Goal: Information Seeking & Learning: Learn about a topic

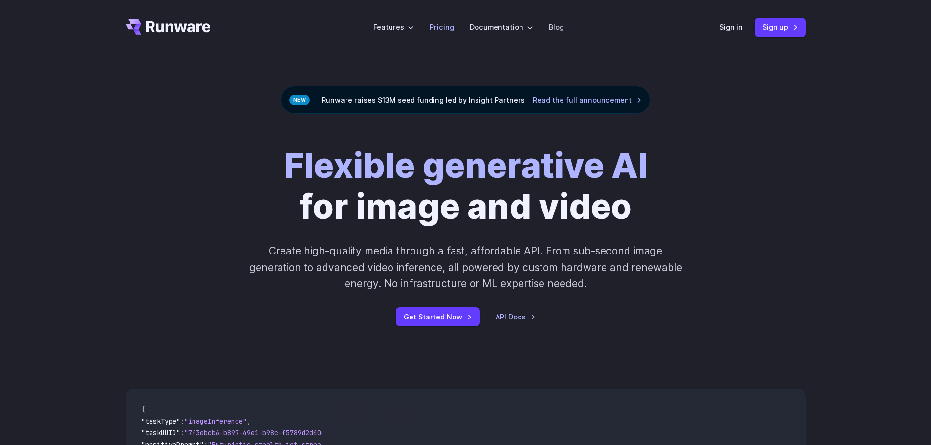
click at [443, 29] on link "Pricing" at bounding box center [442, 27] width 24 height 11
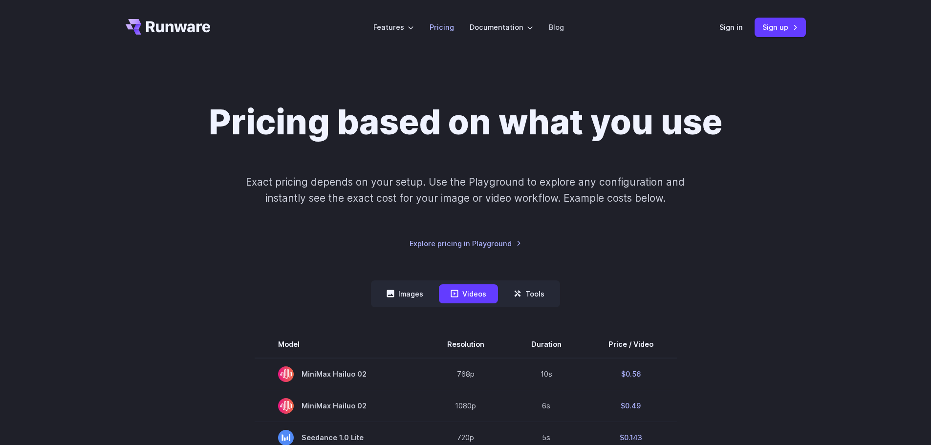
click at [447, 24] on link "Pricing" at bounding box center [442, 27] width 24 height 11
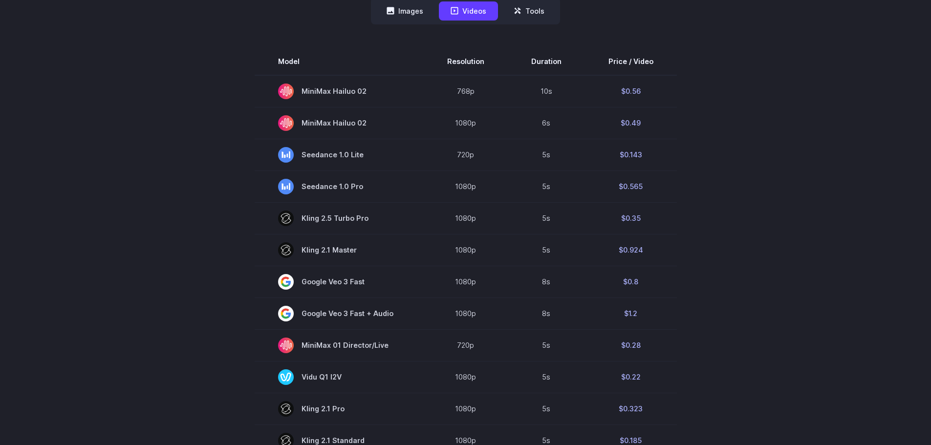
scroll to position [196, 0]
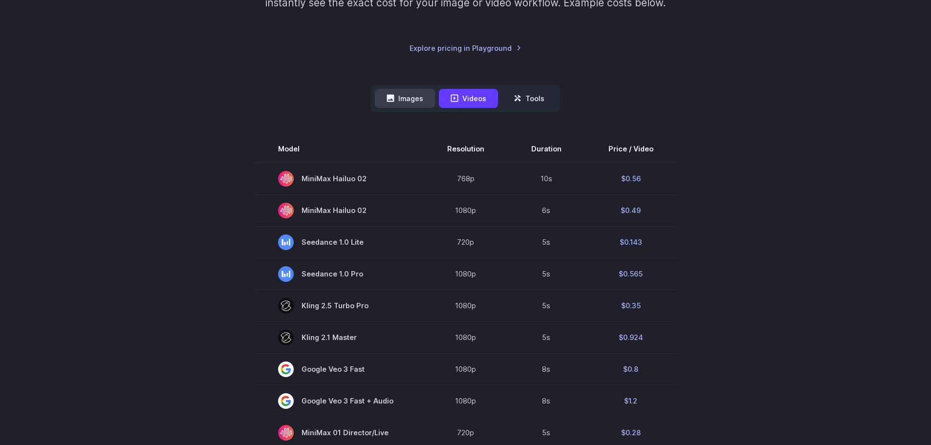
click at [406, 92] on button "Images" at bounding box center [405, 98] width 60 height 19
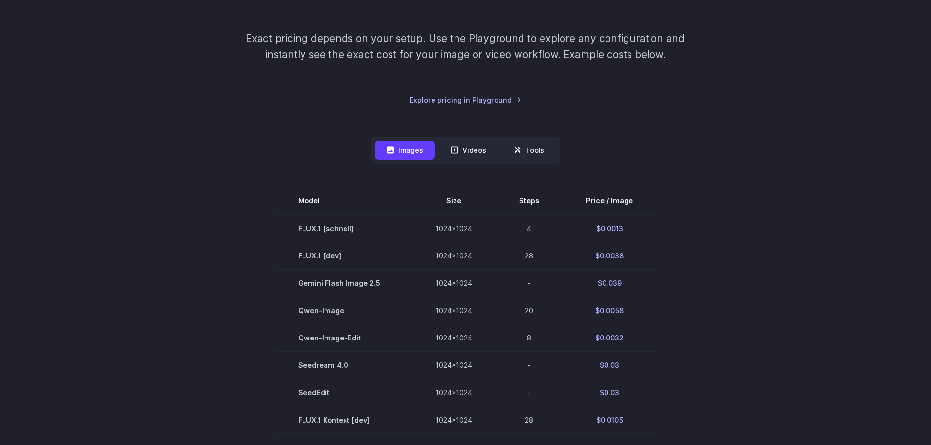
scroll to position [49, 0]
